Goal: Transaction & Acquisition: Purchase product/service

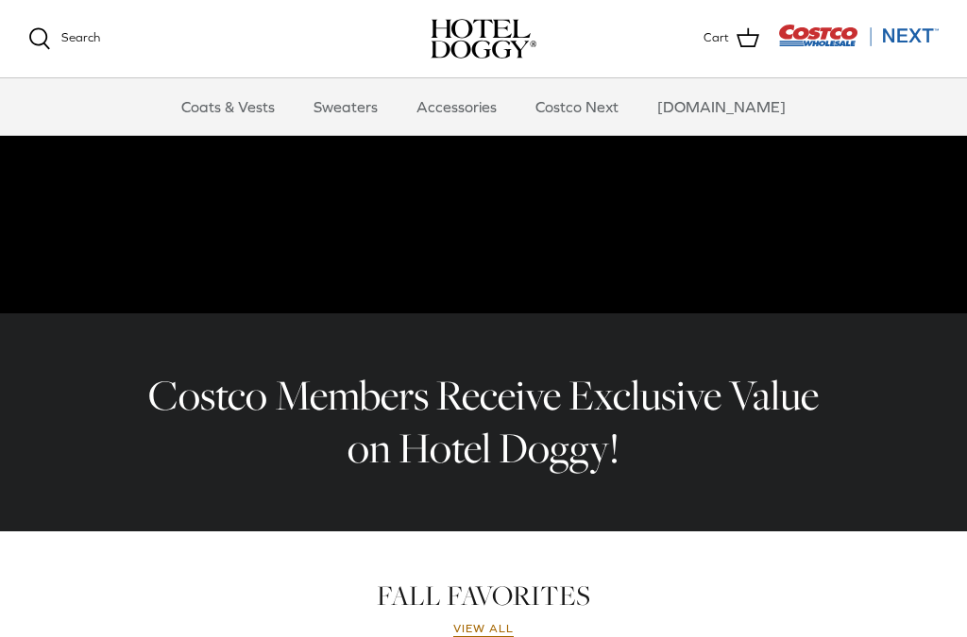
scroll to position [378, 0]
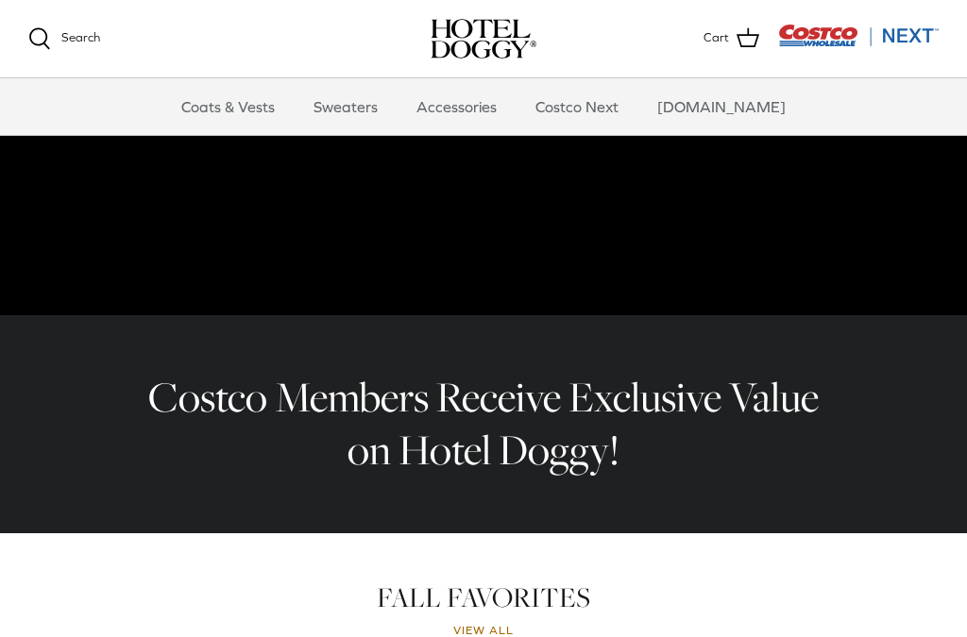
click at [265, 117] on link "Coats & Vests" at bounding box center [227, 106] width 127 height 57
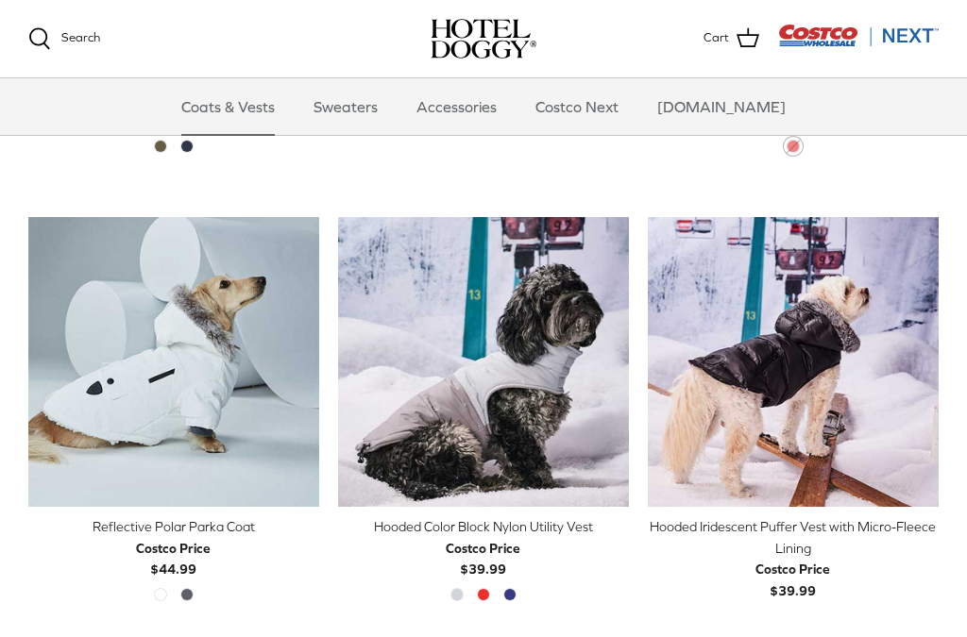
scroll to position [1265, 0]
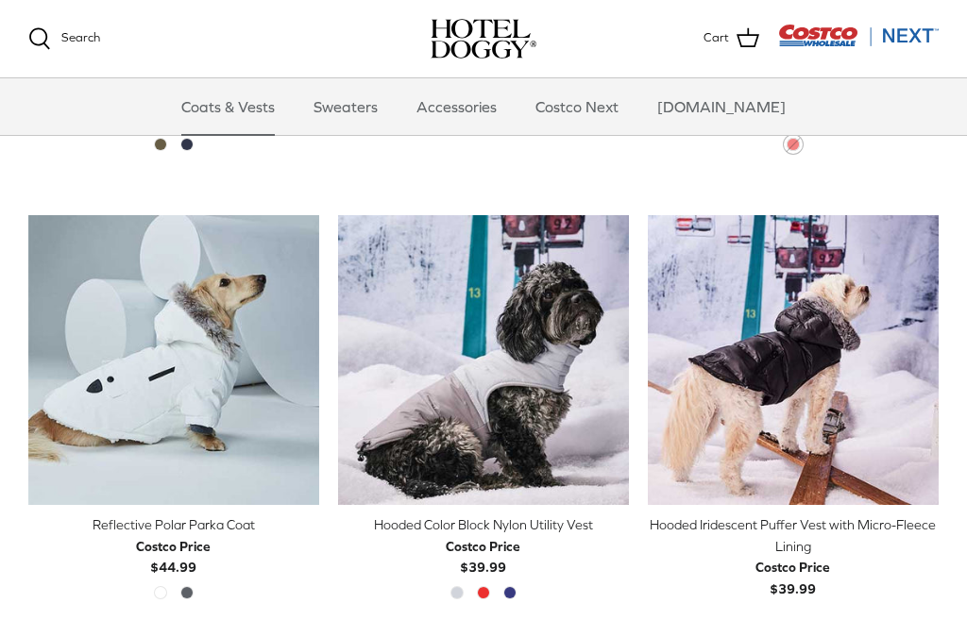
click at [379, 112] on link "Sweaters" at bounding box center [346, 106] width 98 height 57
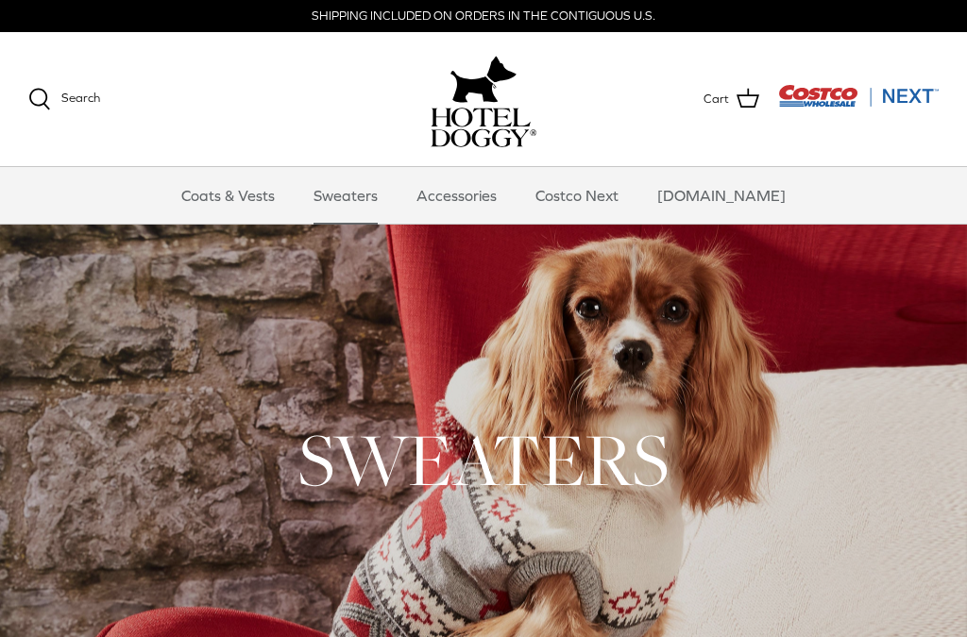
click at [484, 211] on link "Accessories" at bounding box center [456, 195] width 114 height 57
click at [680, 161] on div "Search Coats & Vests Sweaters Accessories Costco Next Costco.com Search Cart" at bounding box center [483, 99] width 967 height 135
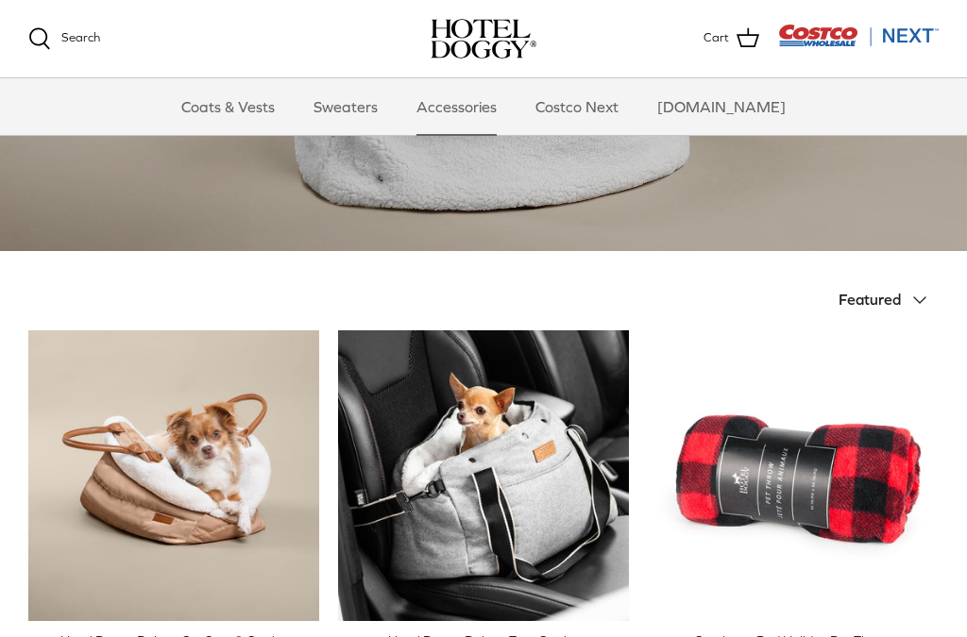
scroll to position [251, 0]
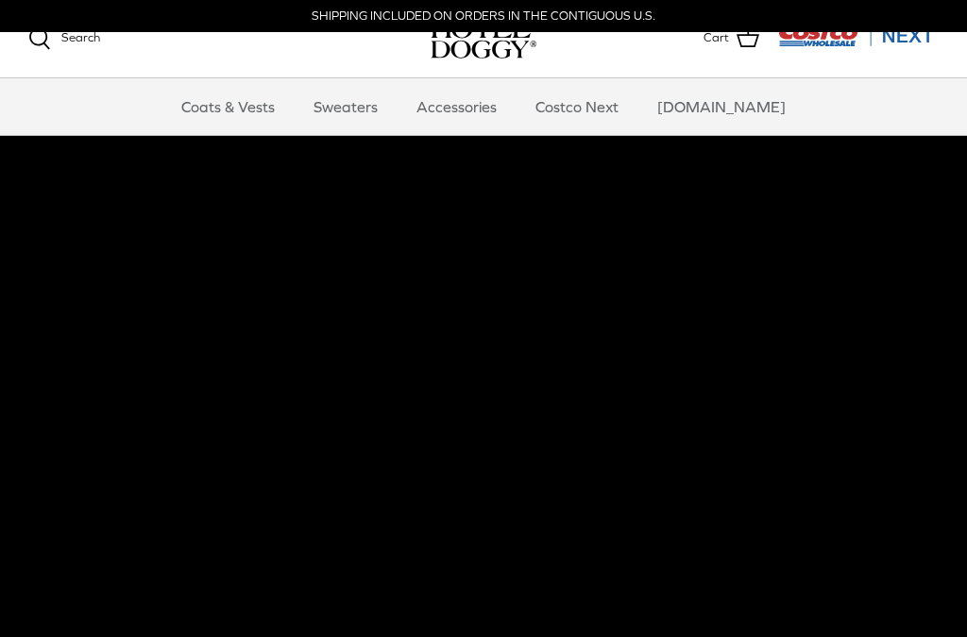
scroll to position [378, 0]
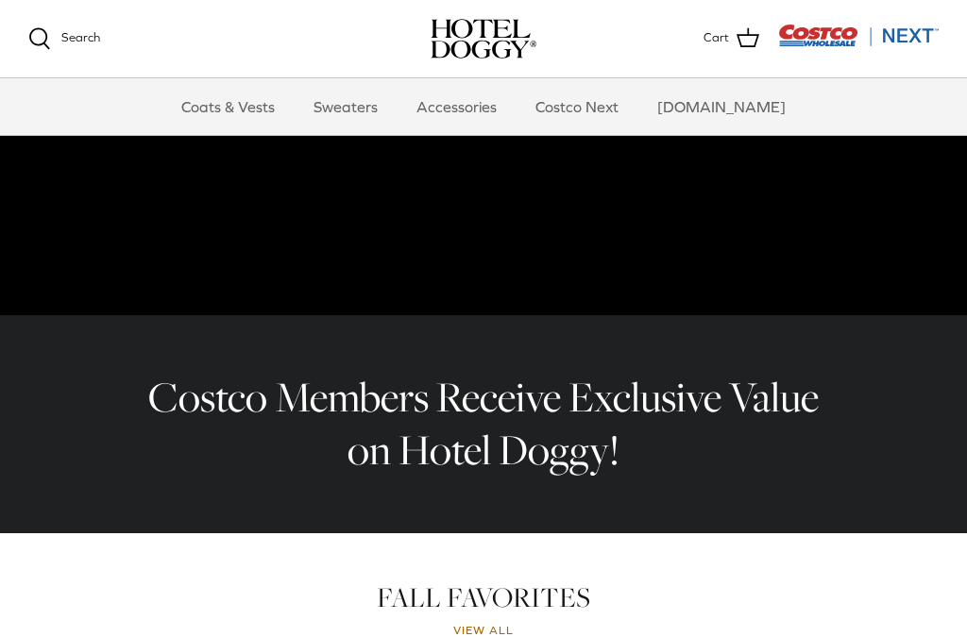
click at [82, 47] on link "Search" at bounding box center [64, 38] width 72 height 23
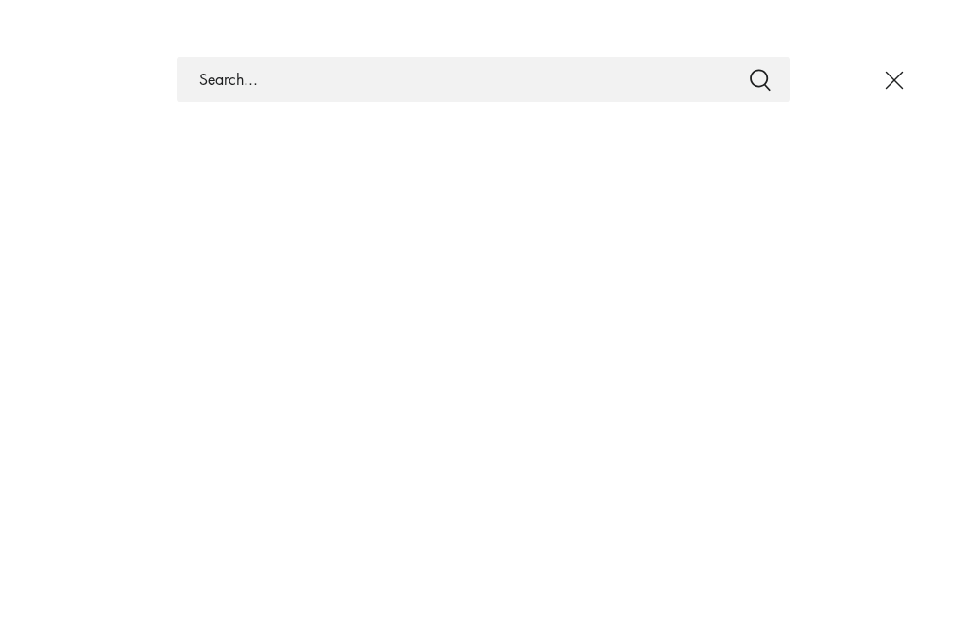
click at [599, 88] on input "Search Store" at bounding box center [484, 79] width 614 height 45
click at [744, 85] on input "Cats" at bounding box center [484, 79] width 614 height 45
click at [742, 99] on input "Cat trees" at bounding box center [484, 79] width 614 height 45
click at [772, 82] on input "Cat trees" at bounding box center [484, 79] width 614 height 45
type input "Cat trees"
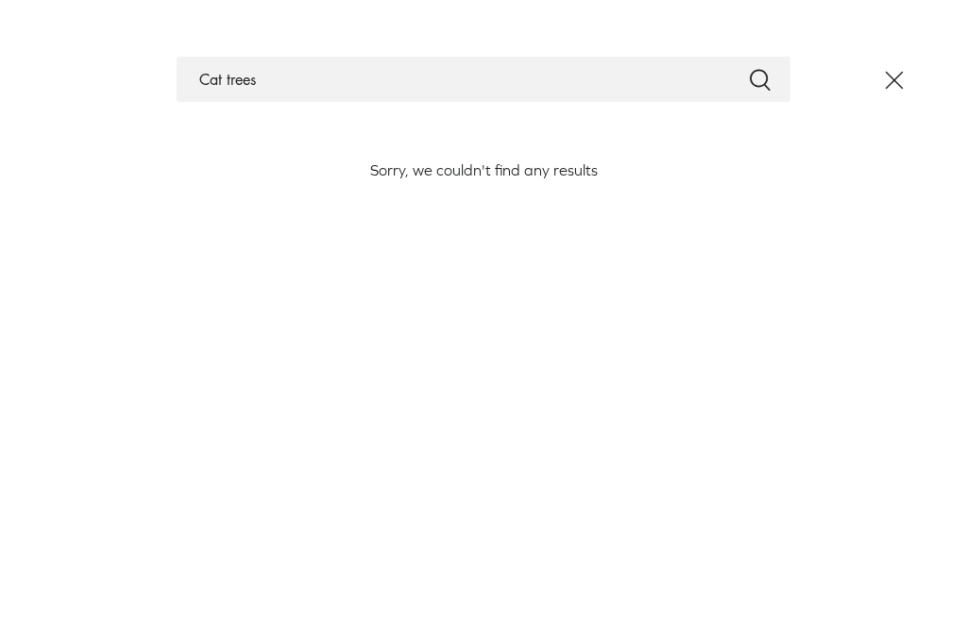
click at [899, 90] on icon "Close" at bounding box center [894, 80] width 32 height 32
